Goal: Complete application form

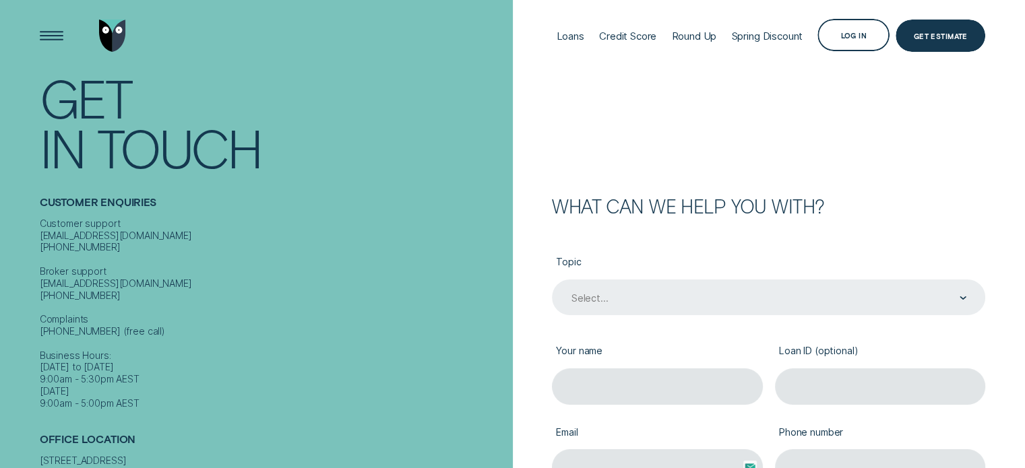
click at [666, 293] on div "Select..." at bounding box center [768, 298] width 433 height 36
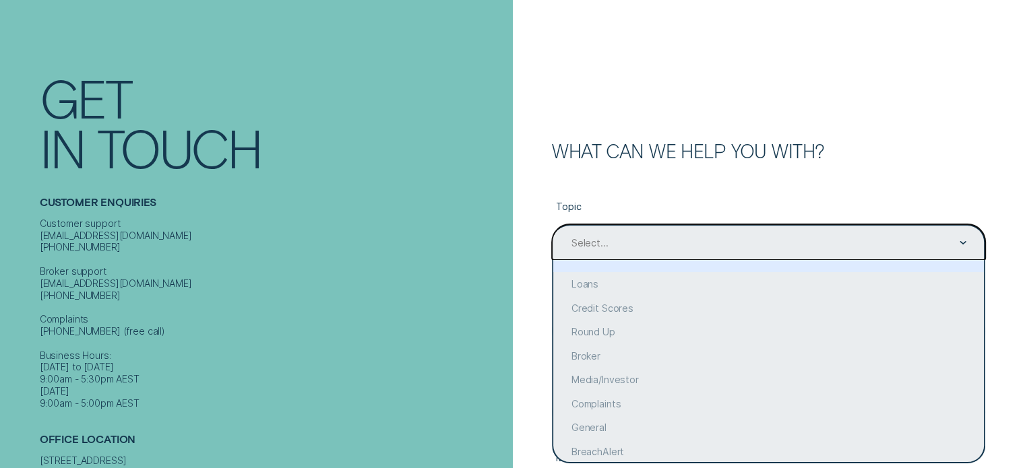
scroll to position [56, 0]
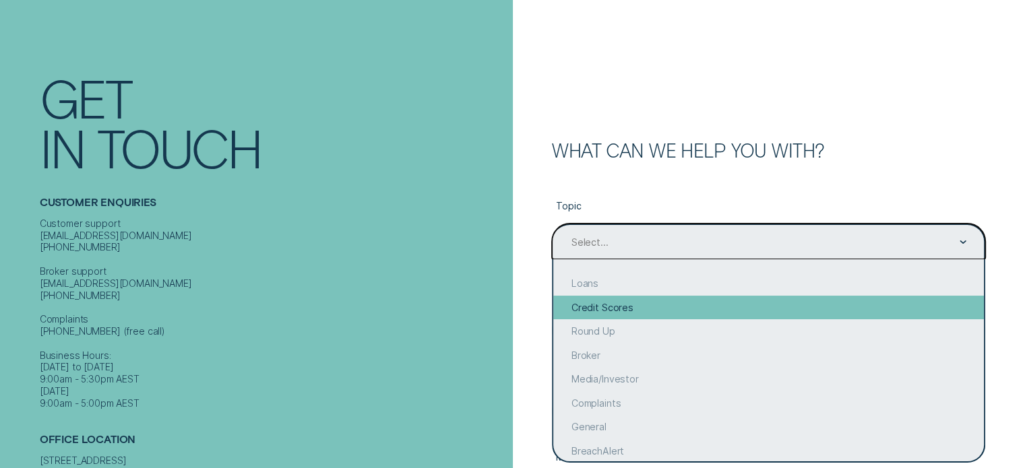
click at [606, 307] on div "Credit Scores" at bounding box center [768, 308] width 430 height 24
type input "Credit Scores"
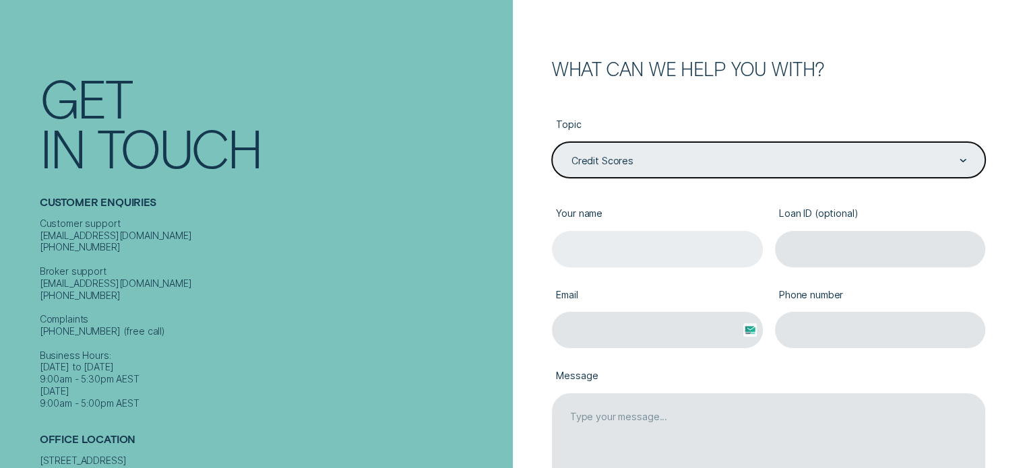
scroll to position [191, 0]
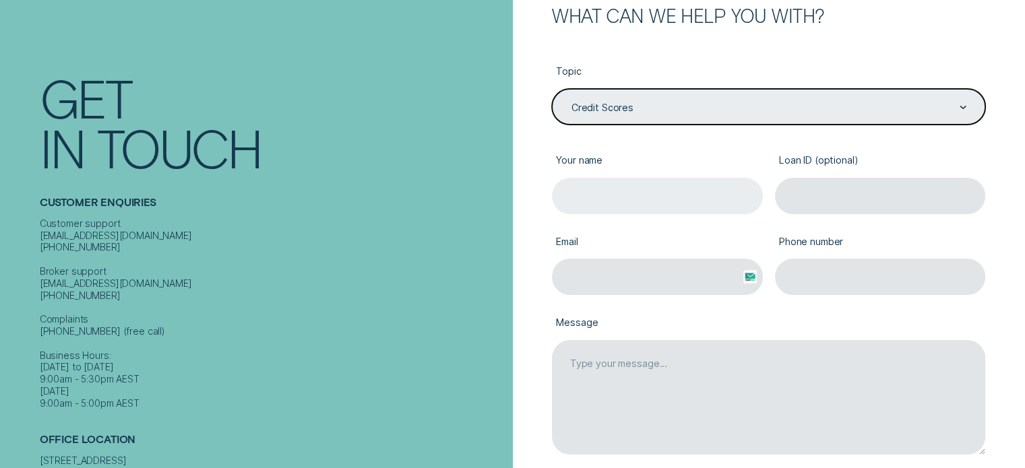
click at [610, 198] on input "Your name" at bounding box center [657, 196] width 211 height 36
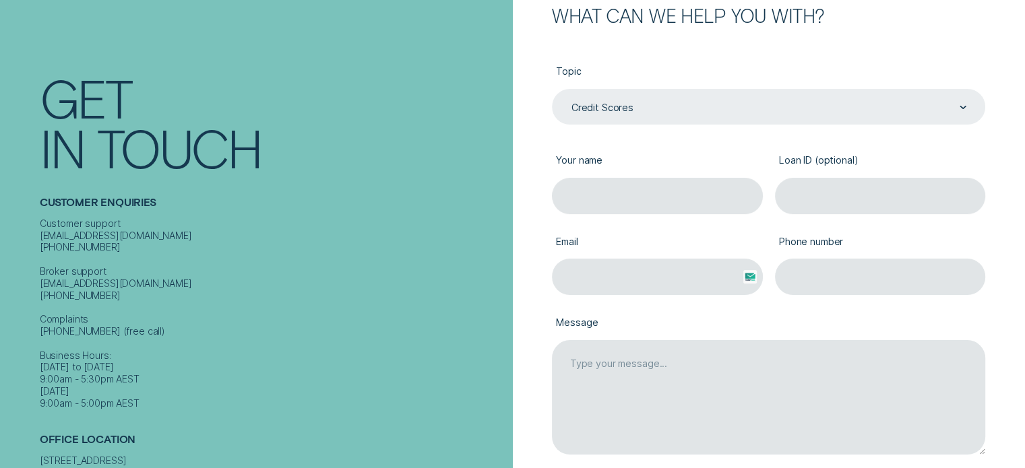
type input "DAV [PERSON_NAME]"
type input "[EMAIL_ADDRESS][DOMAIN_NAME]"
type input "3322076524"
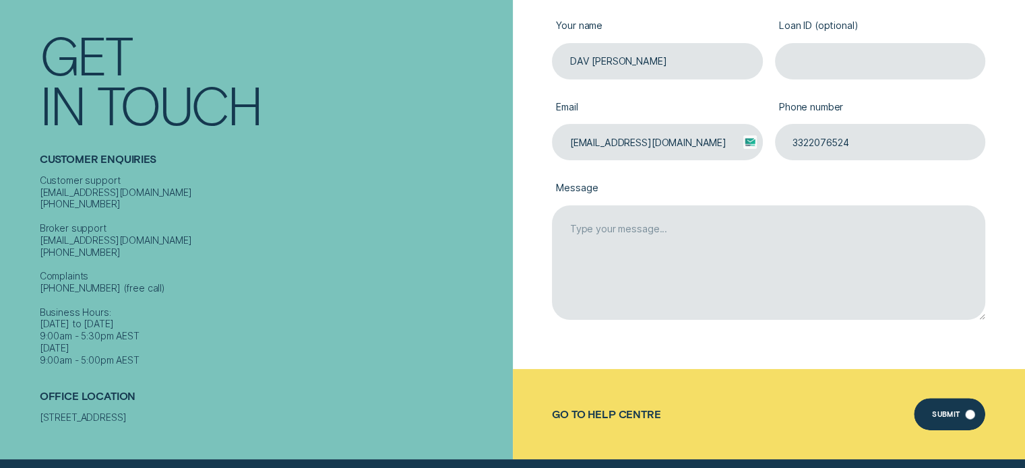
click at [940, 410] on div "Submit" at bounding box center [949, 414] width 72 height 32
click at [940, 412] on div "Submit" at bounding box center [949, 414] width 72 height 32
type textarea "HELLO"
click at [946, 406] on div "Submit" at bounding box center [949, 414] width 72 height 32
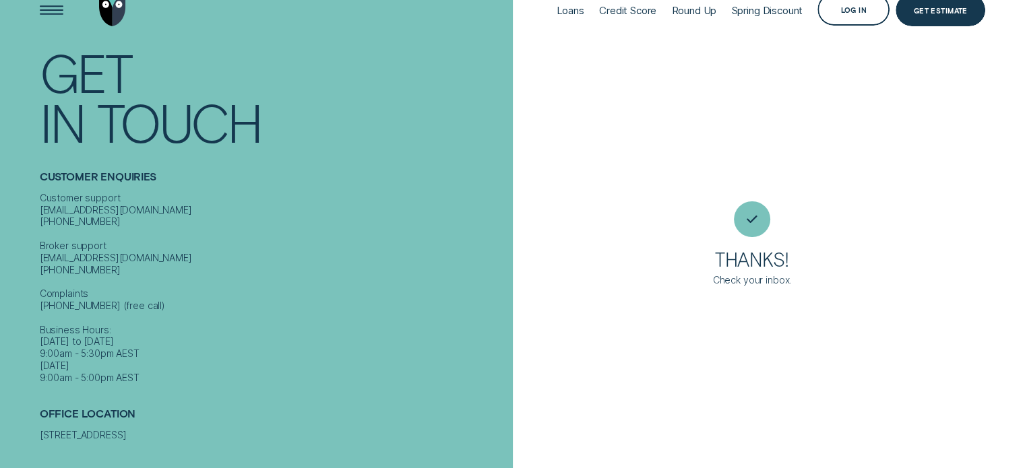
scroll to position [23, 0]
